Goal: Task Accomplishment & Management: Manage account settings

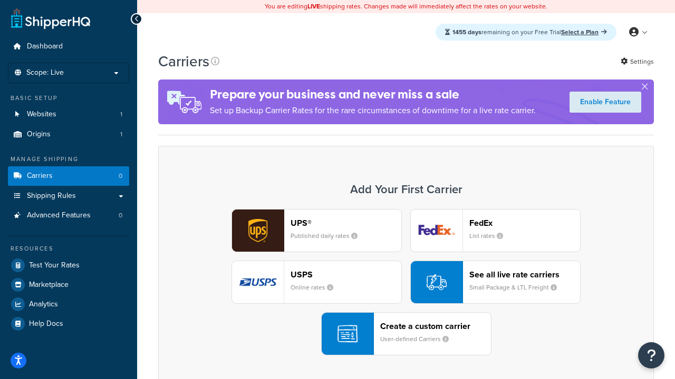
click at [406, 282] on div "UPS® Published daily rates FedEx List rates USPS Online rates See all live rate…" at bounding box center [405, 282] width 473 height 147
click at [524, 223] on header "FedEx" at bounding box center [524, 223] width 111 height 10
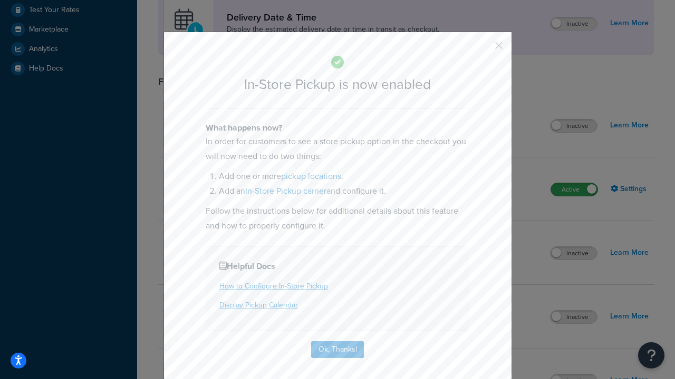
scroll to position [296, 0]
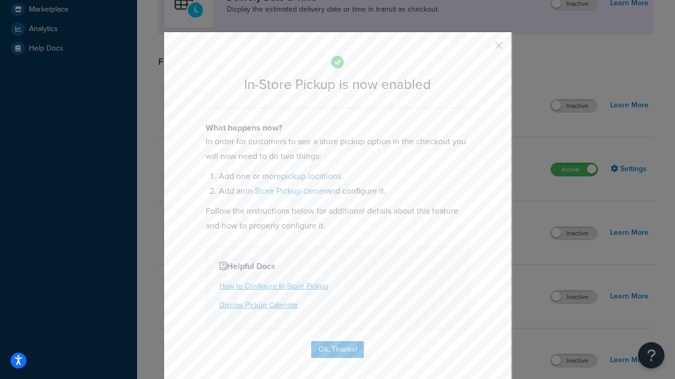
click at [483, 49] on button "button" at bounding box center [483, 49] width 3 height 3
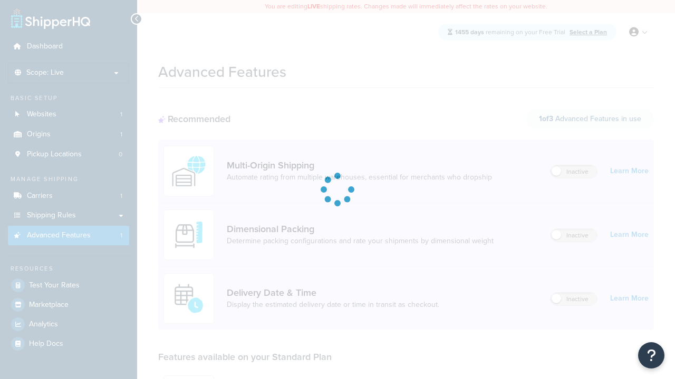
scroll to position [276, 0]
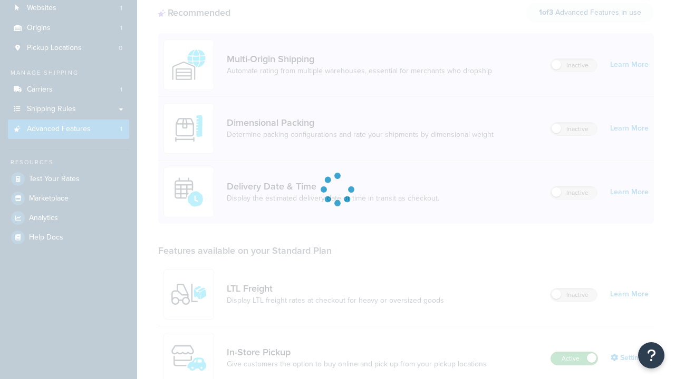
click at [574, 353] on label "Active" at bounding box center [574, 359] width 46 height 13
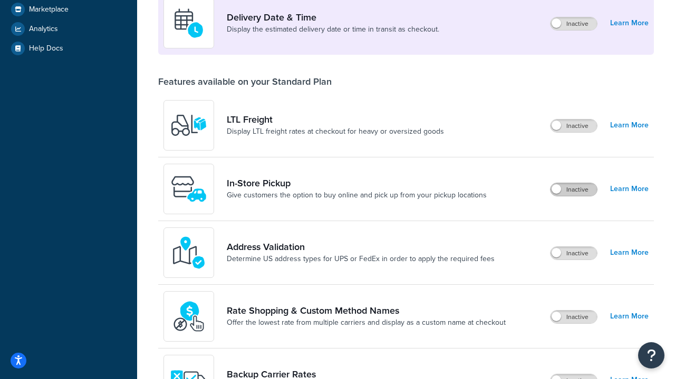
scroll to position [256, 0]
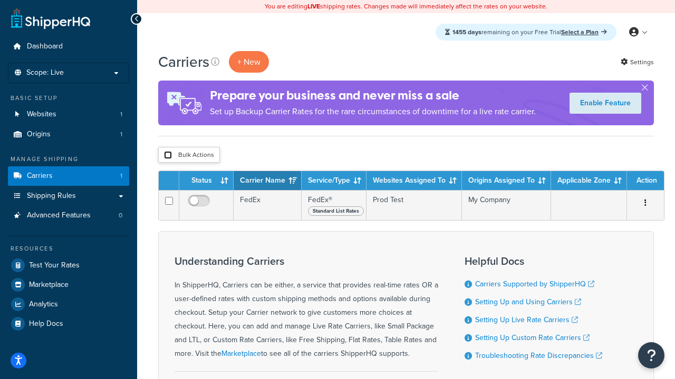
click at [168, 155] on input "checkbox" at bounding box center [168, 155] width 8 height 8
checkbox input "true"
click at [0, 0] on button "Delete" at bounding box center [0, 0] width 0 height 0
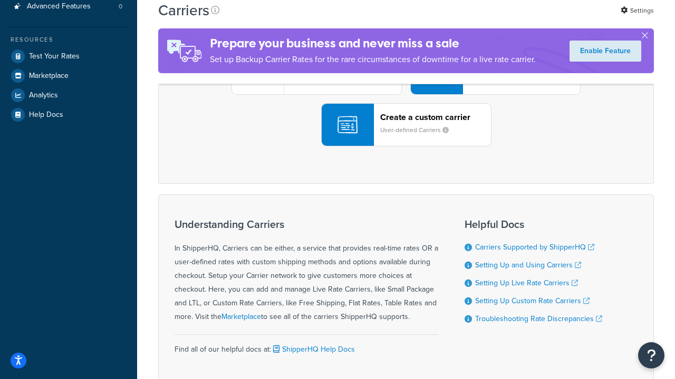
click at [406, 147] on div "UPS® Published daily rates FedEx List rates USPS Online rates See all live rate…" at bounding box center [405, 73] width 473 height 147
click at [406, 138] on div "Create a custom carrier User-defined Carriers" at bounding box center [435, 124] width 111 height 25
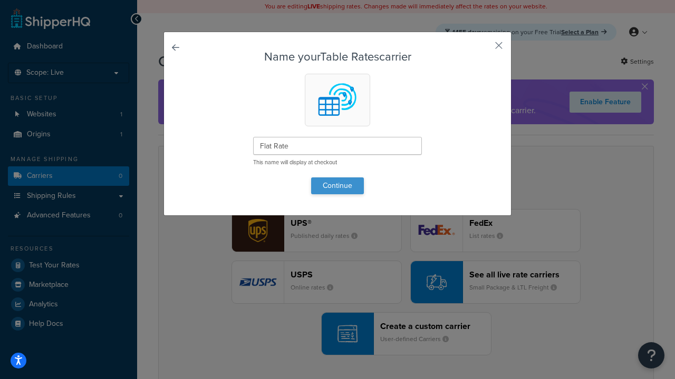
type input "Flat Rate"
click at [337, 186] on button "Continue" at bounding box center [337, 186] width 53 height 17
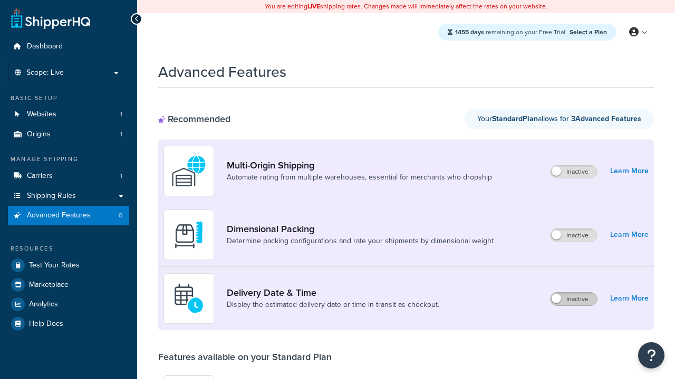
click at [573, 299] on label "Inactive" at bounding box center [573, 299] width 46 height 13
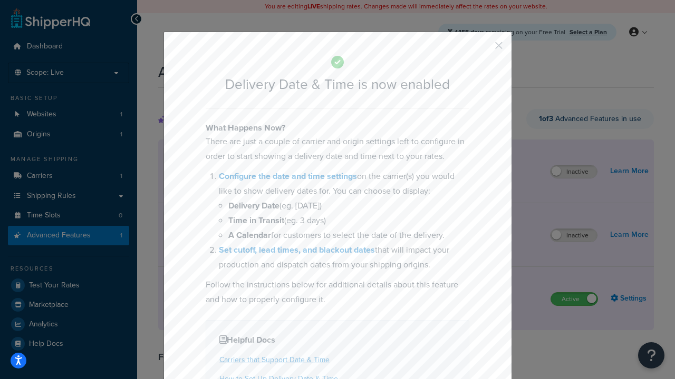
click at [483, 49] on button "button" at bounding box center [483, 49] width 3 height 3
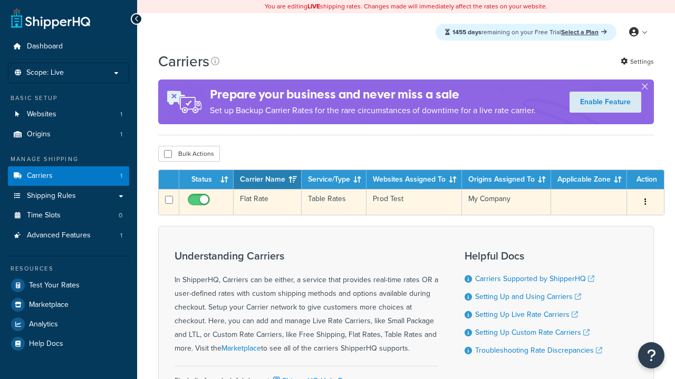
click at [267, 203] on td "Flat Rate" at bounding box center [267, 202] width 68 height 26
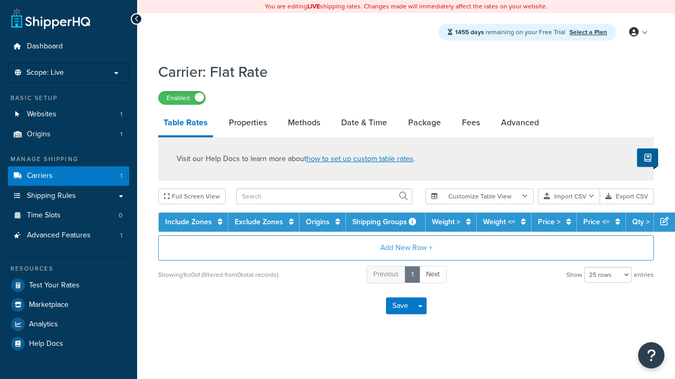
select select "25"
click at [364, 123] on link "Date & Time" at bounding box center [364, 122] width 56 height 25
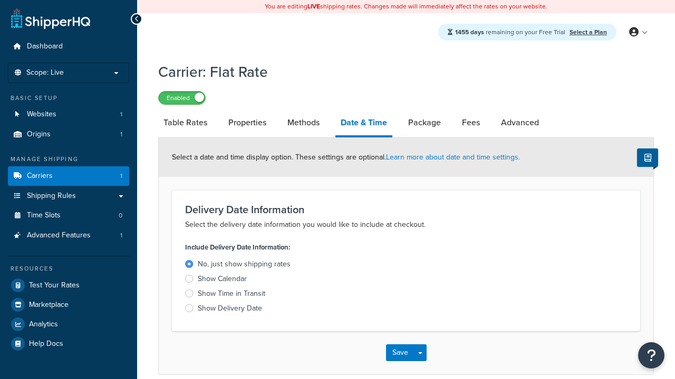
click at [231, 296] on div "Show Time in Transit" at bounding box center [231, 294] width 67 height 11
click at [0, 0] on input "Show Time in Transit" at bounding box center [0, 0] width 0 height 0
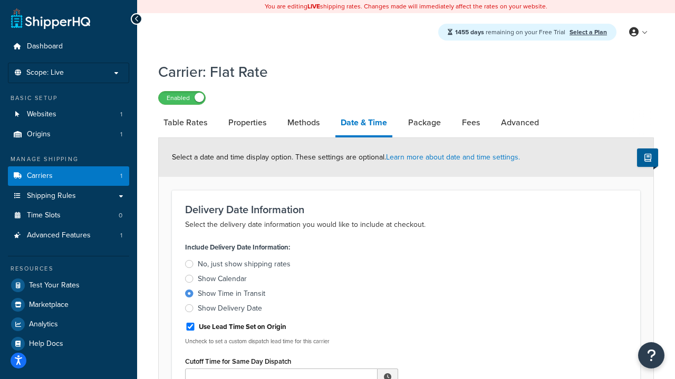
click at [231, 296] on div "Show Time in Transit" at bounding box center [231, 294] width 67 height 11
click at [0, 0] on input "Show Time in Transit" at bounding box center [0, 0] width 0 height 0
type input "11:00 AM"
type input "5"
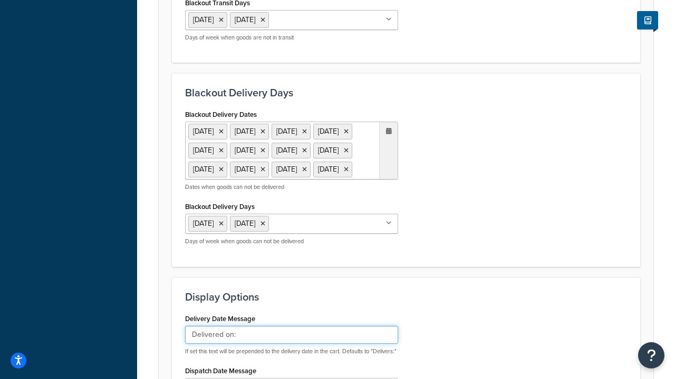
type input "Delivered on:"
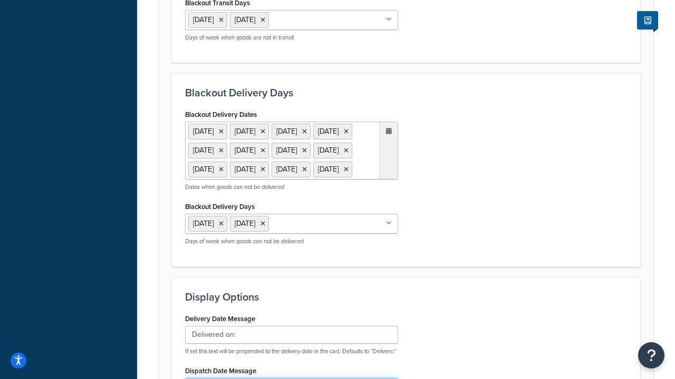
type input "Default Dispatch Message"
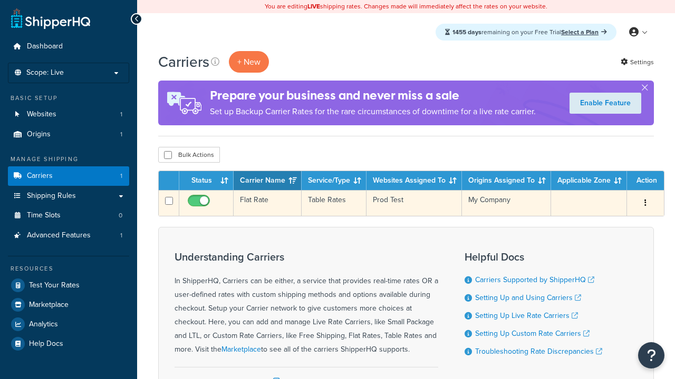
click at [267, 203] on td "Flat Rate" at bounding box center [267, 203] width 68 height 26
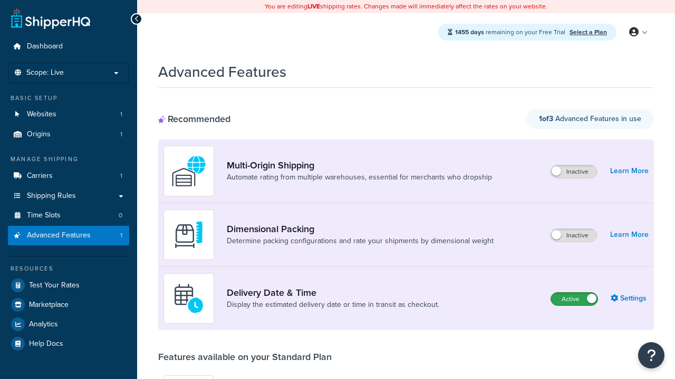
click at [574, 299] on label "Active" at bounding box center [574, 299] width 46 height 13
